Goal: Transaction & Acquisition: Purchase product/service

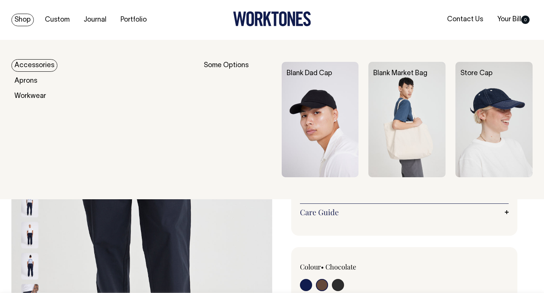
click at [25, 21] on link "Shop" at bounding box center [22, 20] width 22 height 13
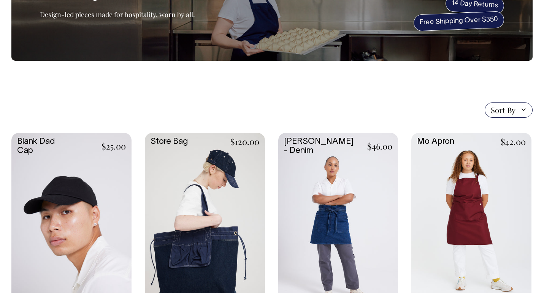
scroll to position [92, 0]
